Goal: Information Seeking & Learning: Learn about a topic

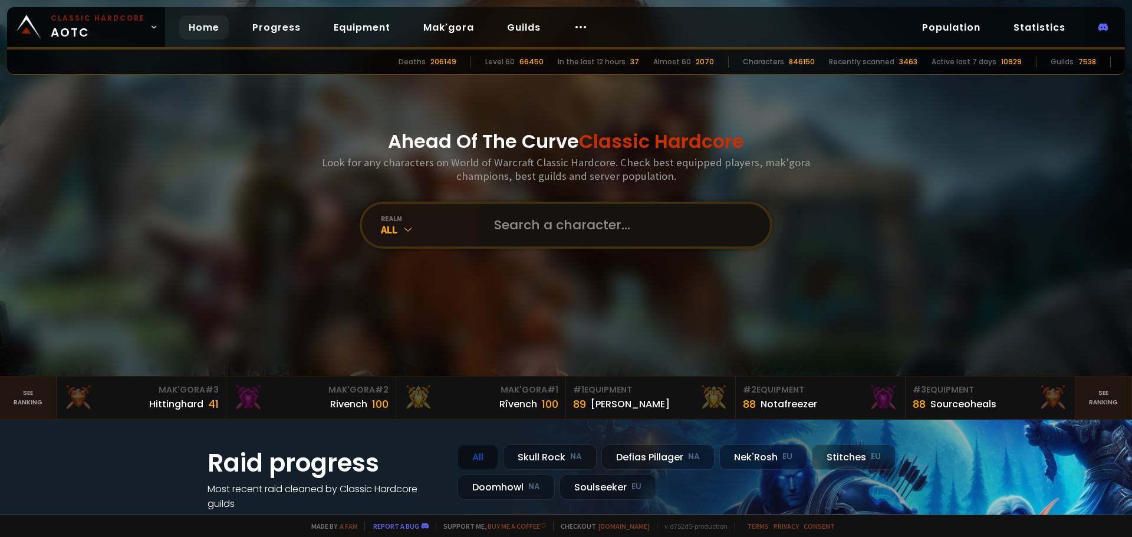
click at [487, 219] on input "text" at bounding box center [621, 225] width 269 height 42
type input "k"
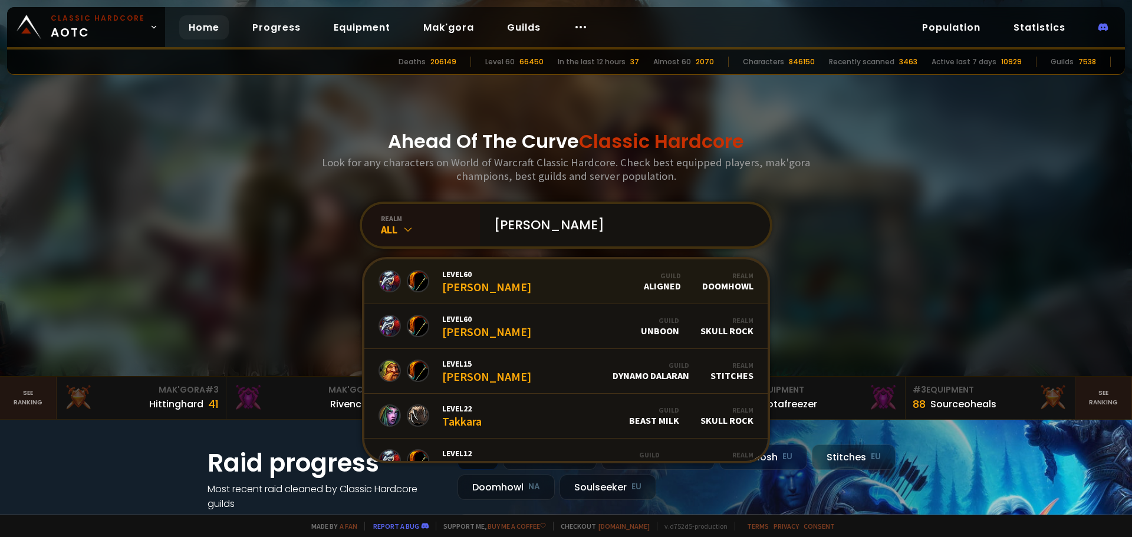
type input "[PERSON_NAME]"
click at [496, 279] on link "Level 60 [PERSON_NAME] Guild Aligned Realm Doomhowl" at bounding box center [565, 281] width 403 height 45
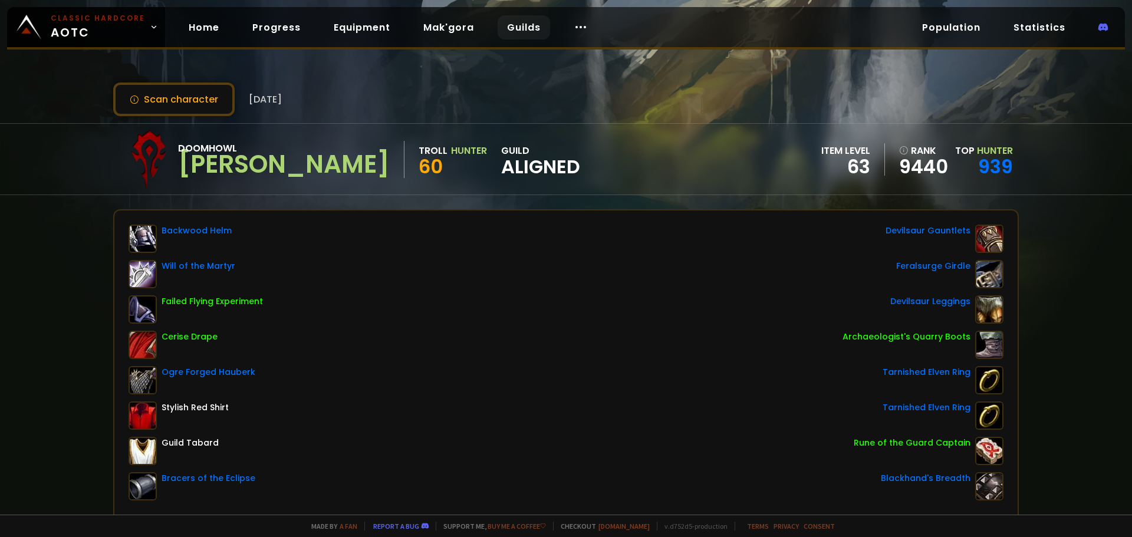
click at [516, 25] on link "Guilds" at bounding box center [524, 27] width 52 height 24
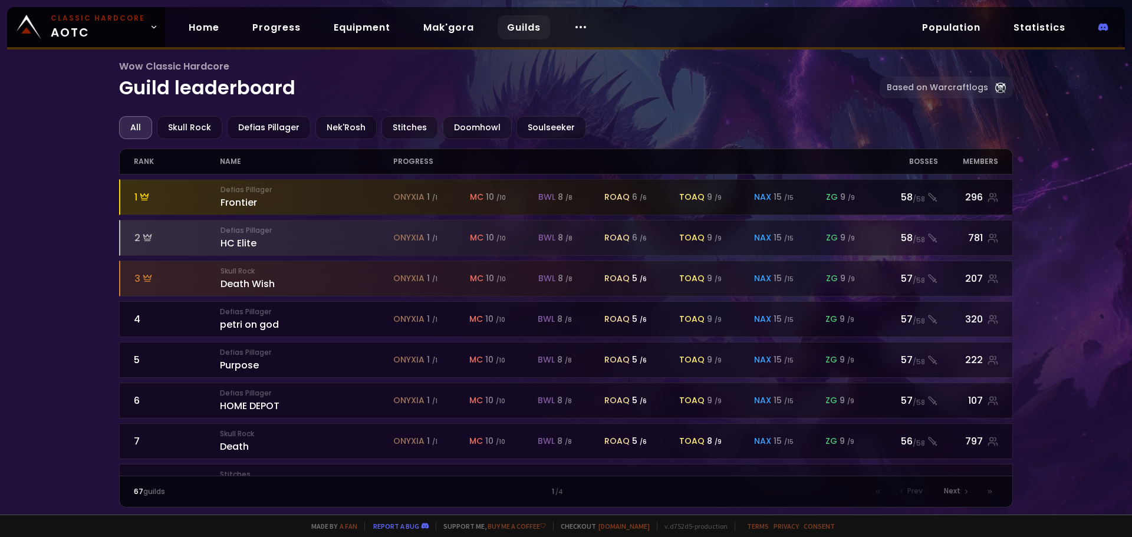
click at [242, 211] on div at bounding box center [566, 197] width 893 height 35
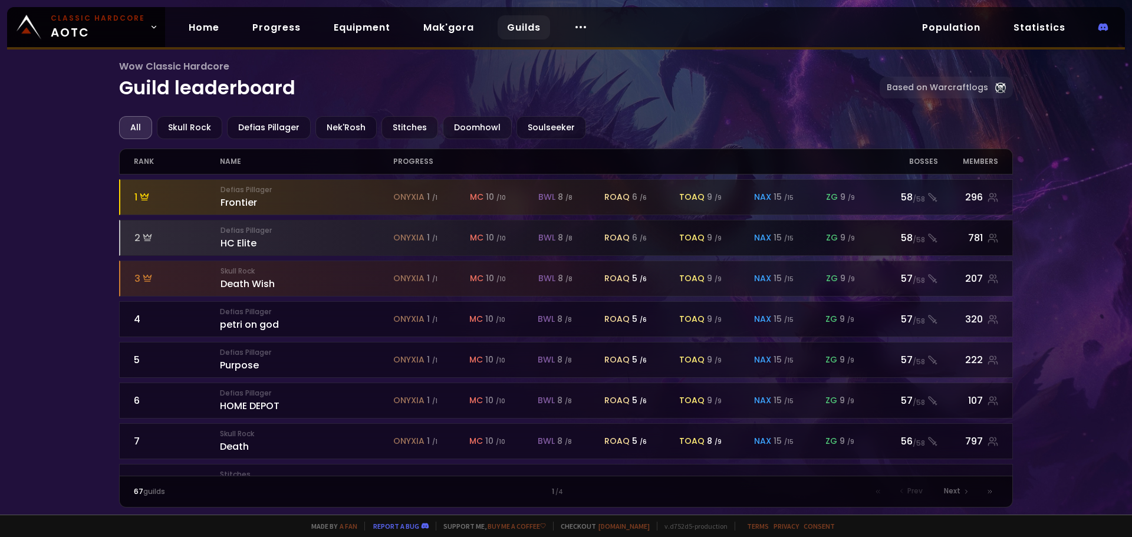
click at [266, 242] on div "Defias Pillager HC Elite" at bounding box center [306, 237] width 173 height 25
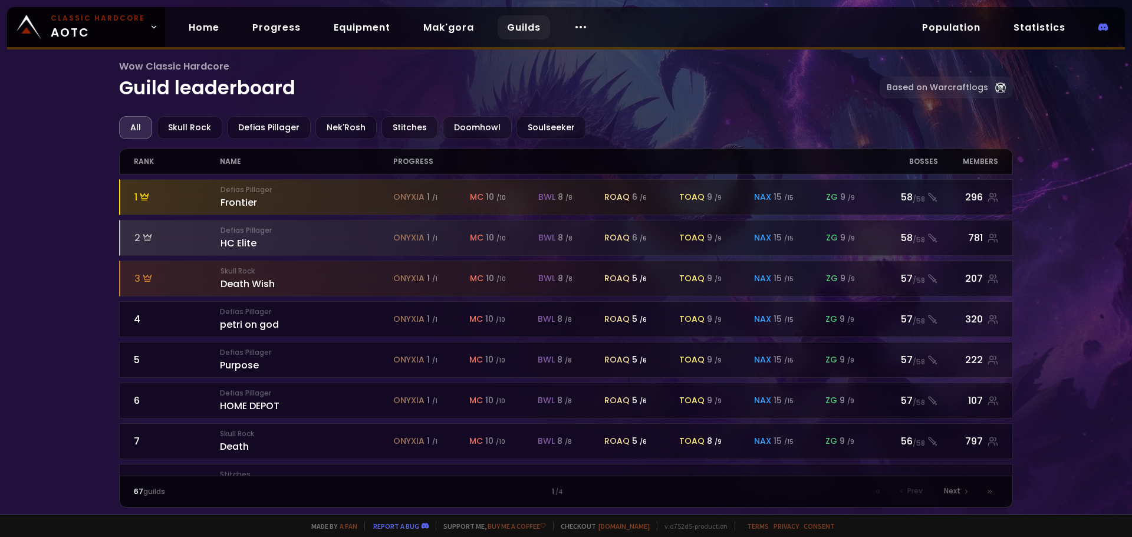
click at [531, 32] on link "Guilds" at bounding box center [524, 27] width 52 height 24
click at [473, 124] on div "Doomhowl" at bounding box center [477, 127] width 69 height 23
